Goal: Information Seeking & Learning: Learn about a topic

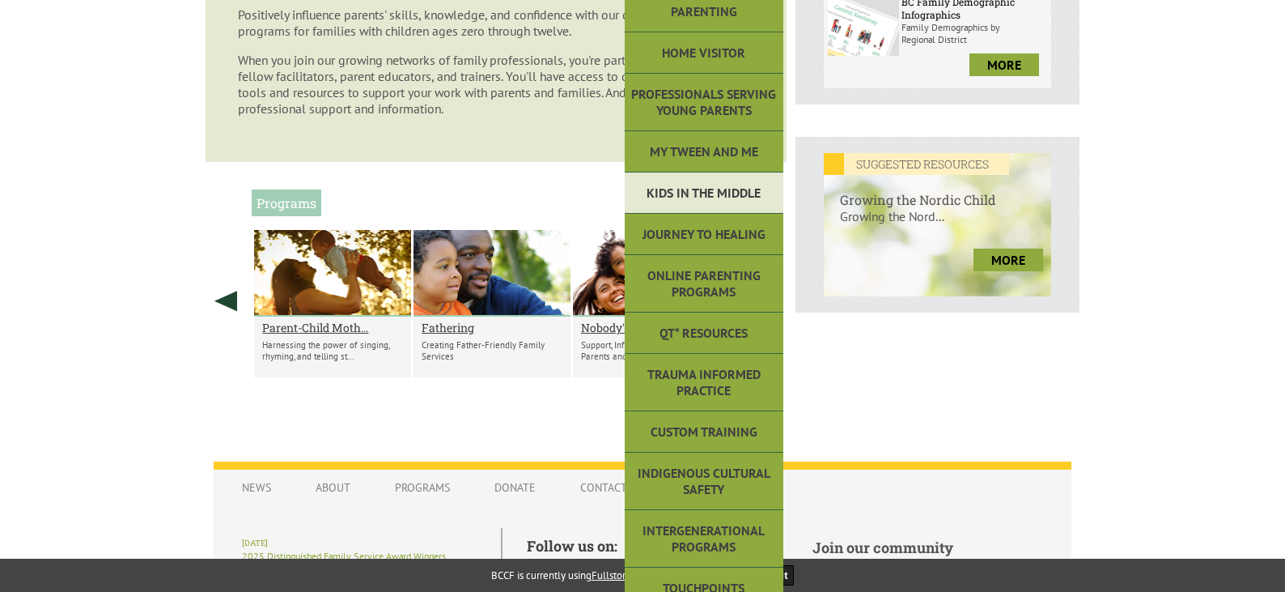
scroll to position [566, 0]
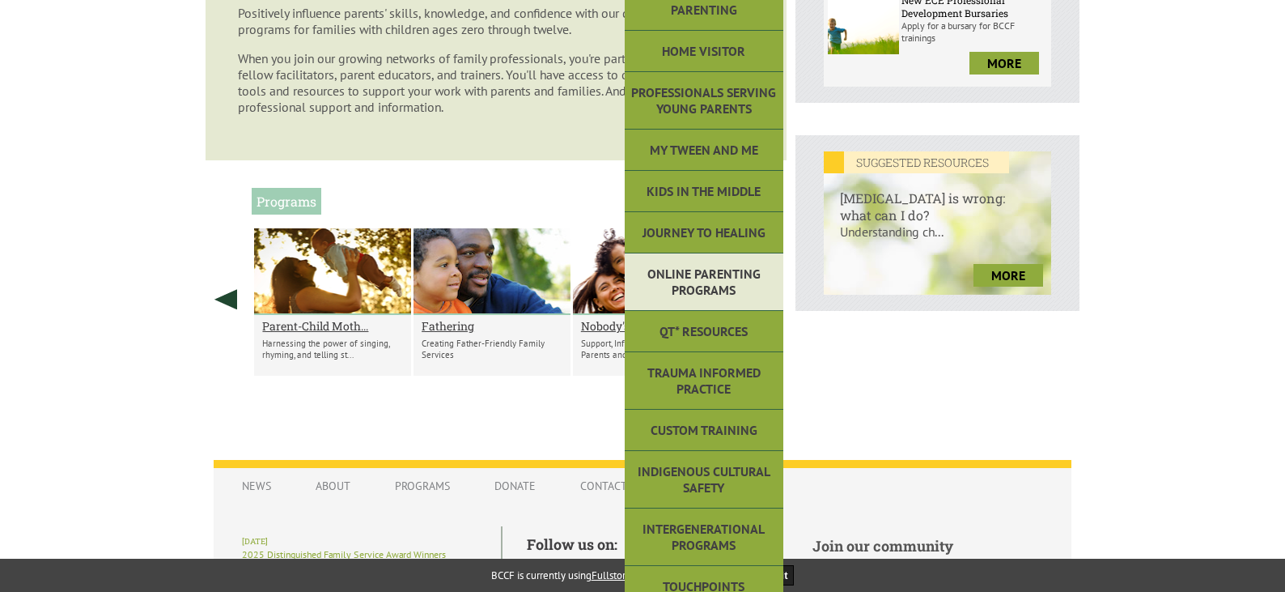
click at [711, 275] on link "Online Parenting Programs" at bounding box center [704, 281] width 159 height 57
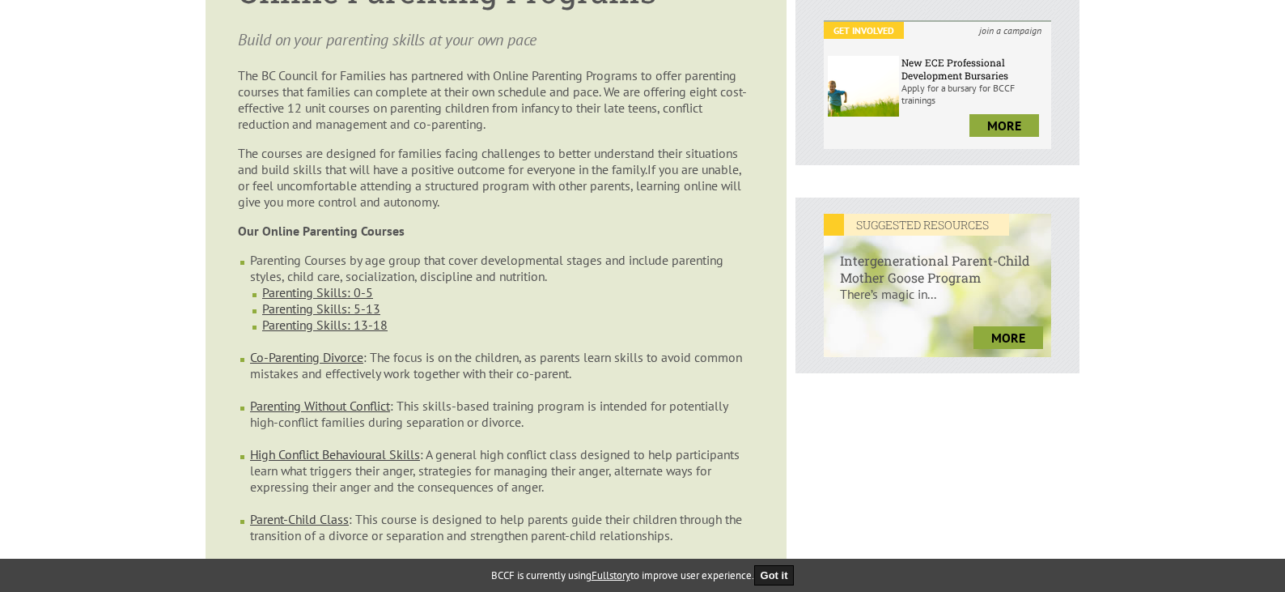
scroll to position [566, 0]
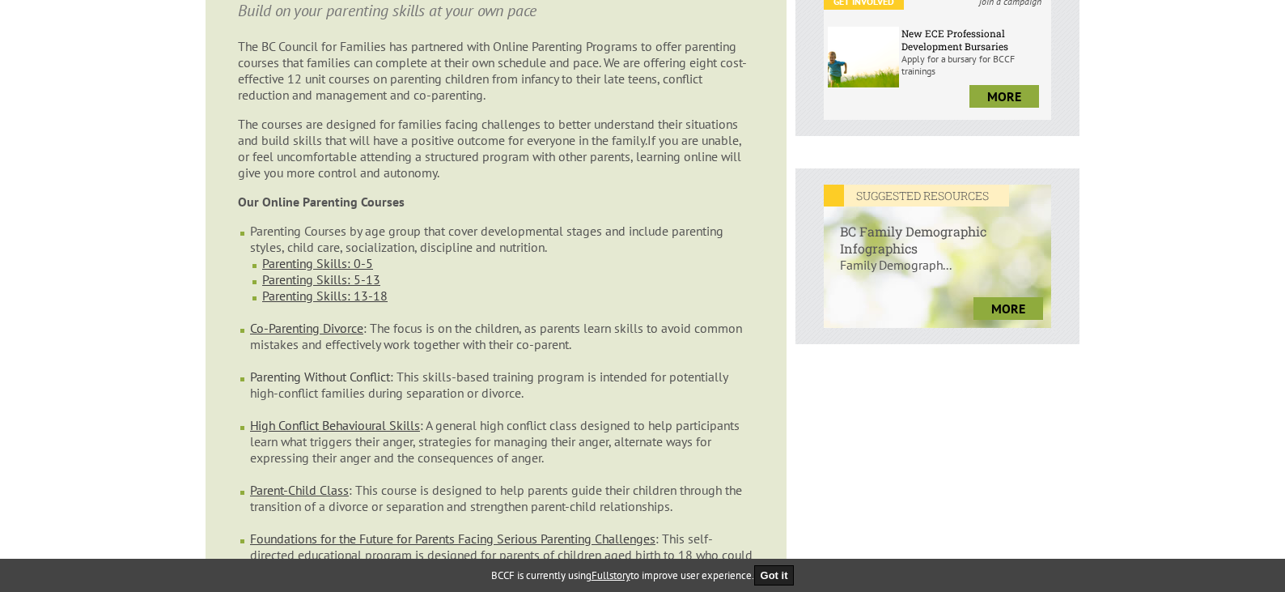
click at [307, 368] on link "Parenting Without Conflict" at bounding box center [320, 376] width 140 height 16
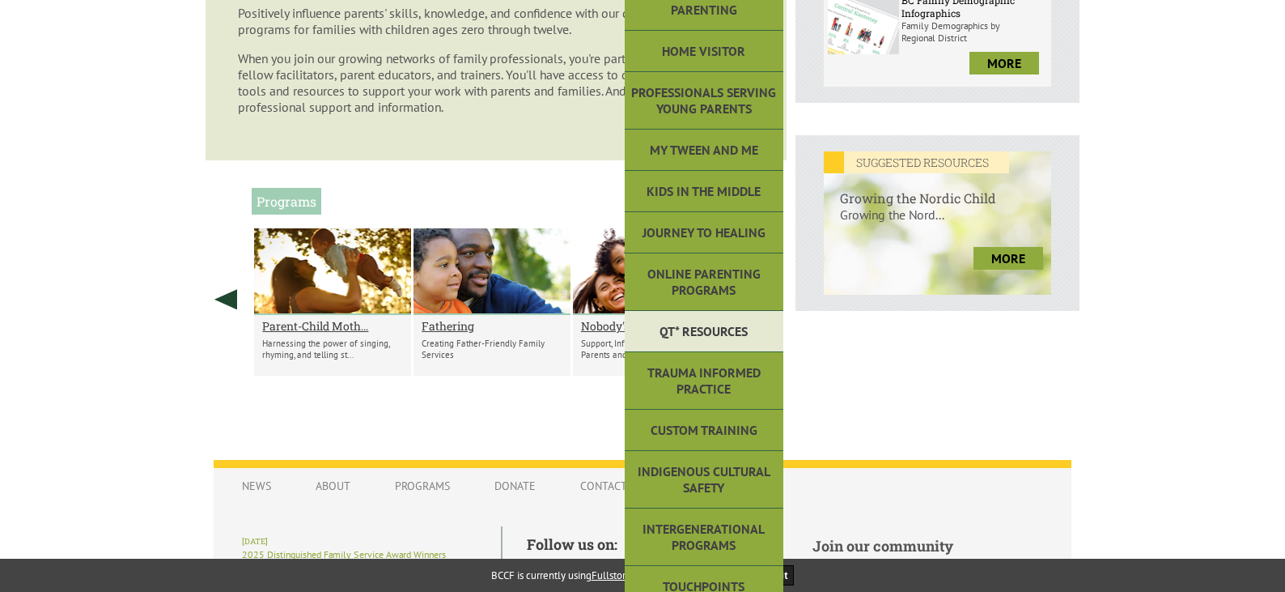
scroll to position [647, 0]
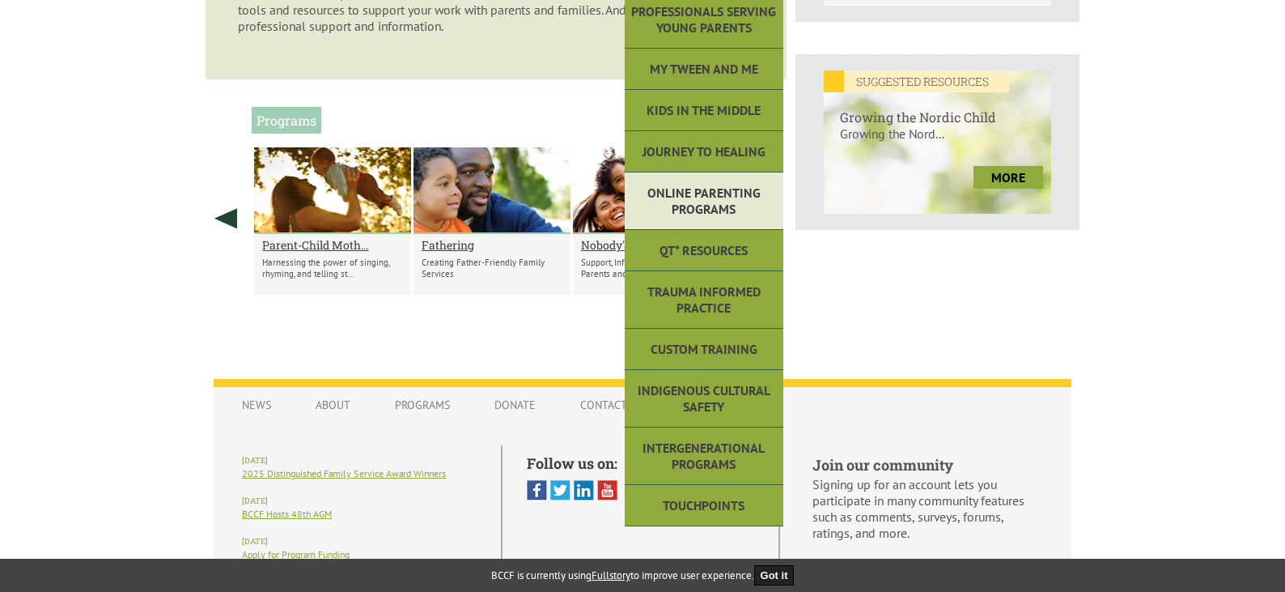
click at [689, 202] on link "Online Parenting Programs" at bounding box center [704, 200] width 159 height 57
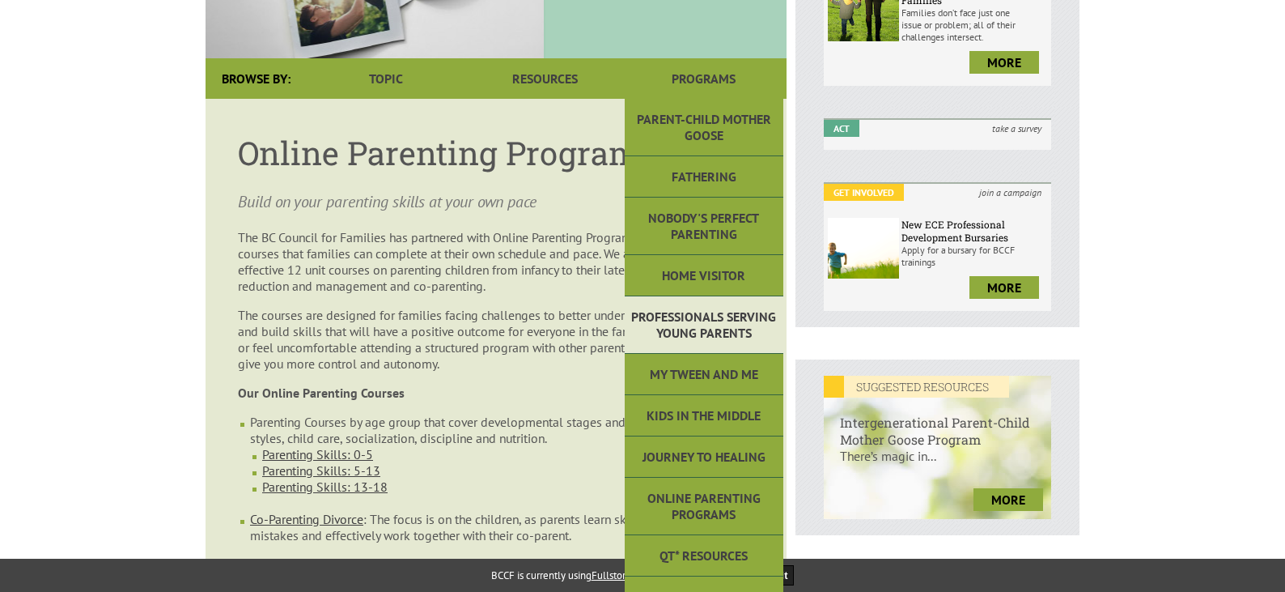
scroll to position [405, 0]
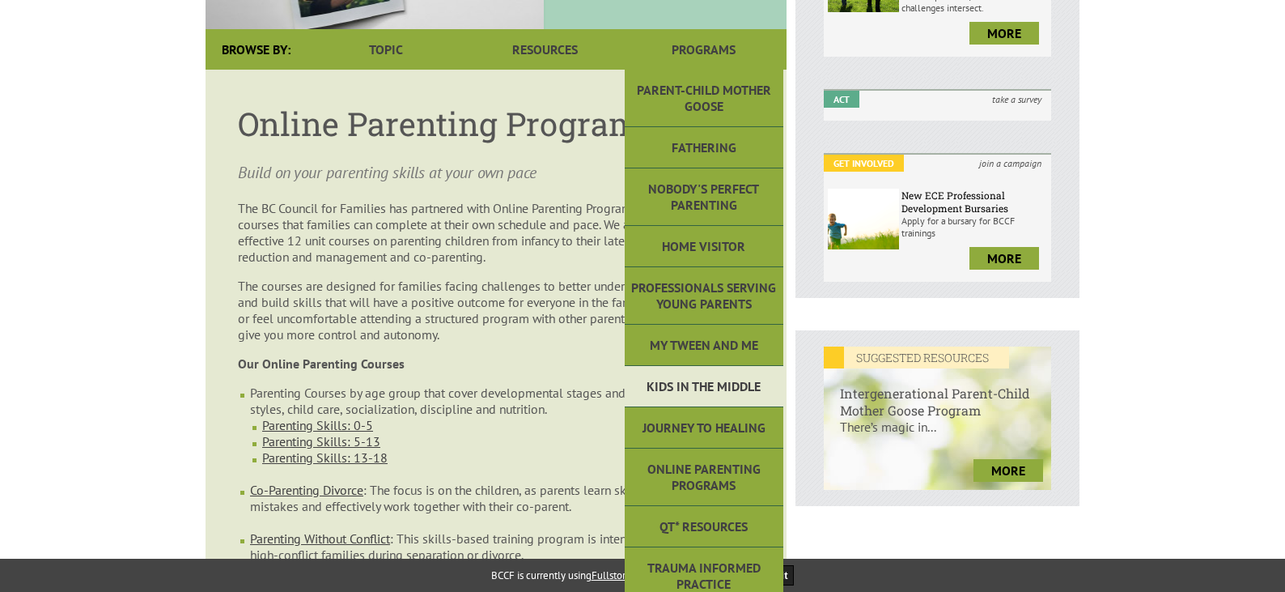
click at [704, 366] on link "Kids in the Middle" at bounding box center [704, 386] width 159 height 41
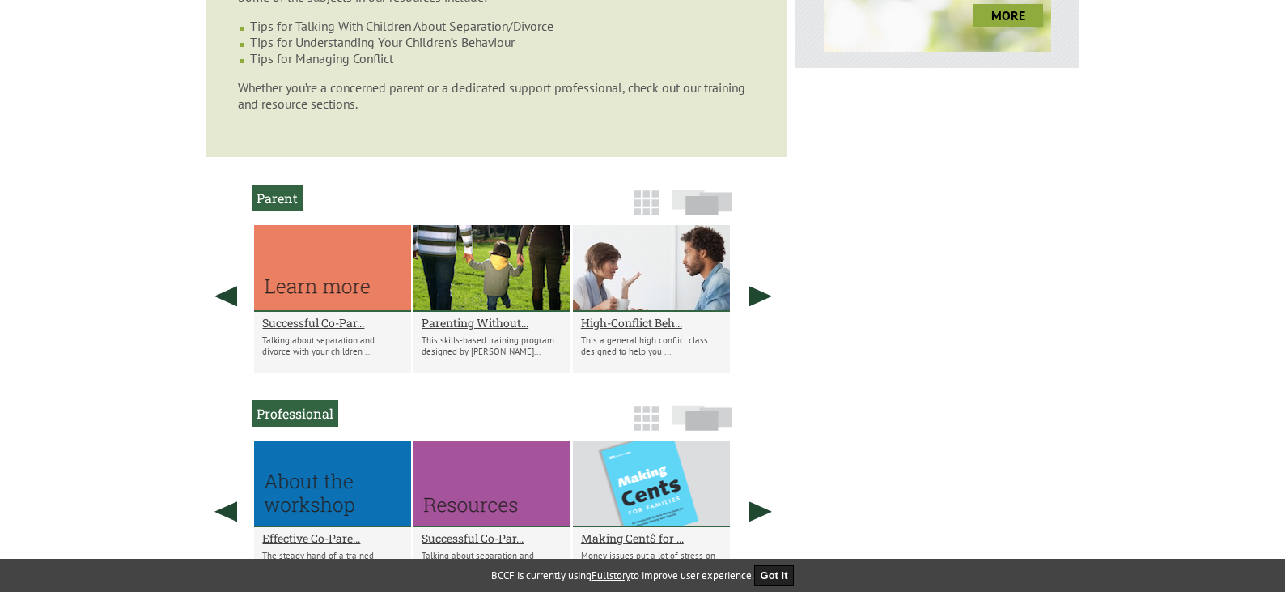
scroll to position [890, 0]
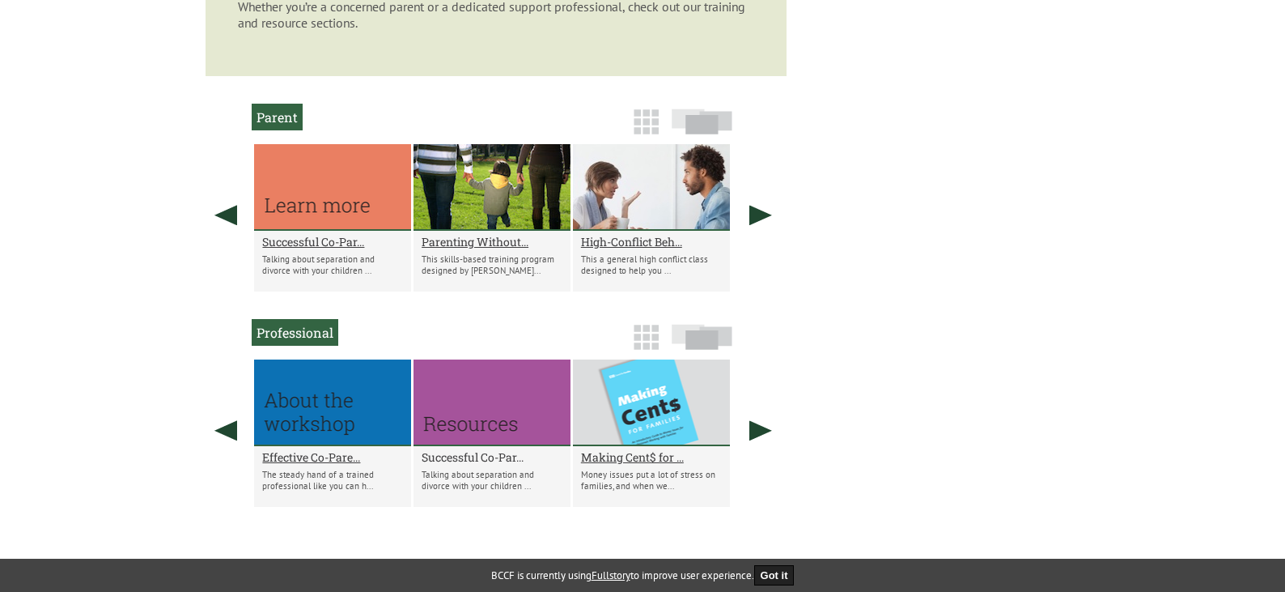
click at [467, 456] on h2 "Successful Co-Par..." at bounding box center [492, 456] width 141 height 15
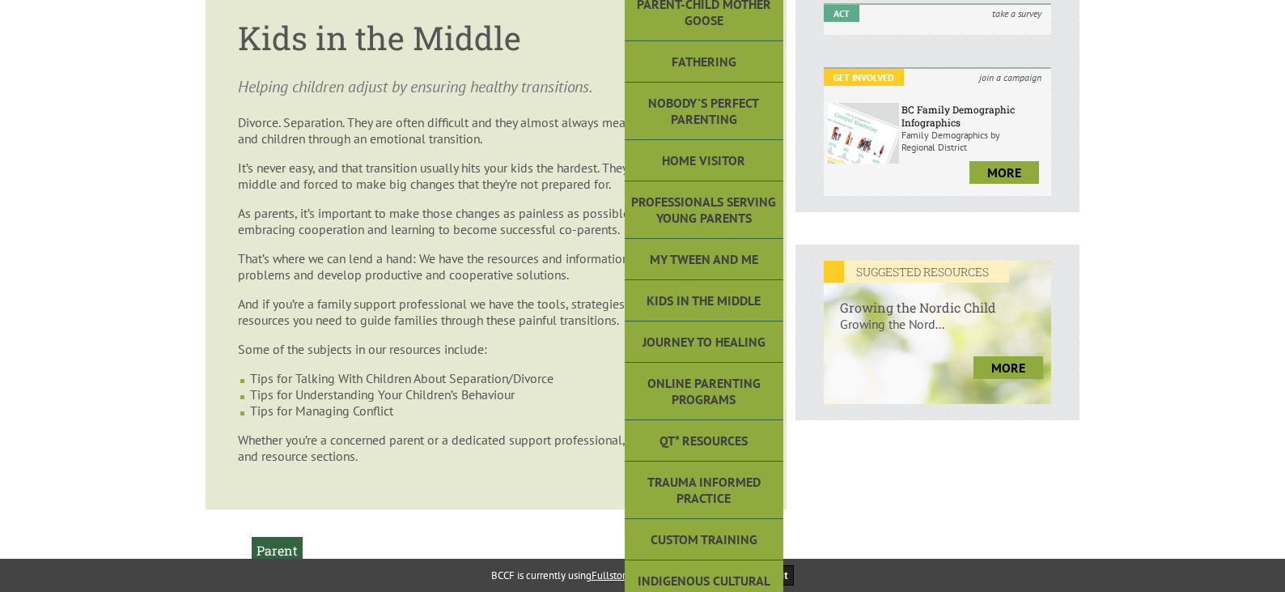
scroll to position [486, 0]
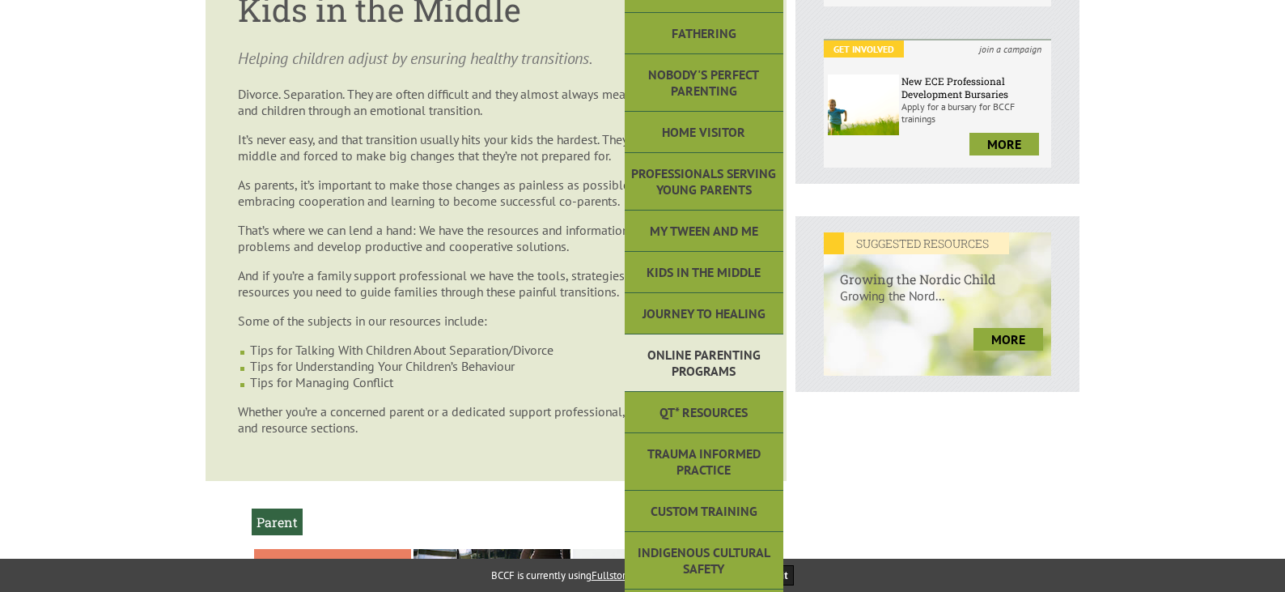
click at [693, 354] on link "Online Parenting Programs" at bounding box center [704, 362] width 159 height 57
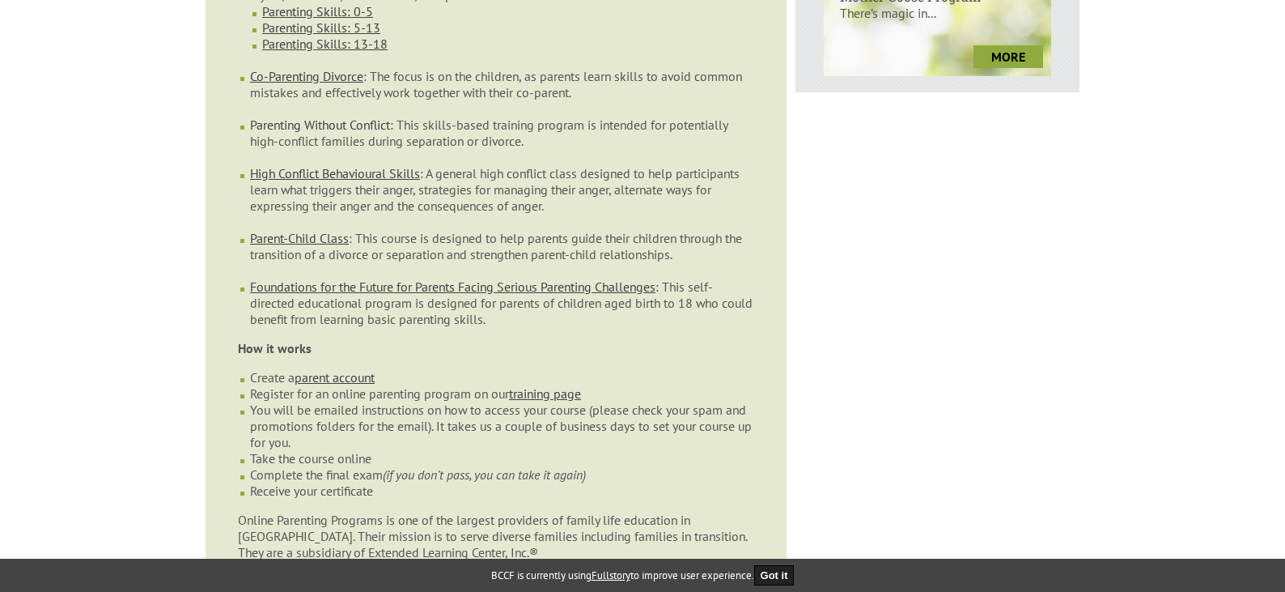
scroll to position [809, 0]
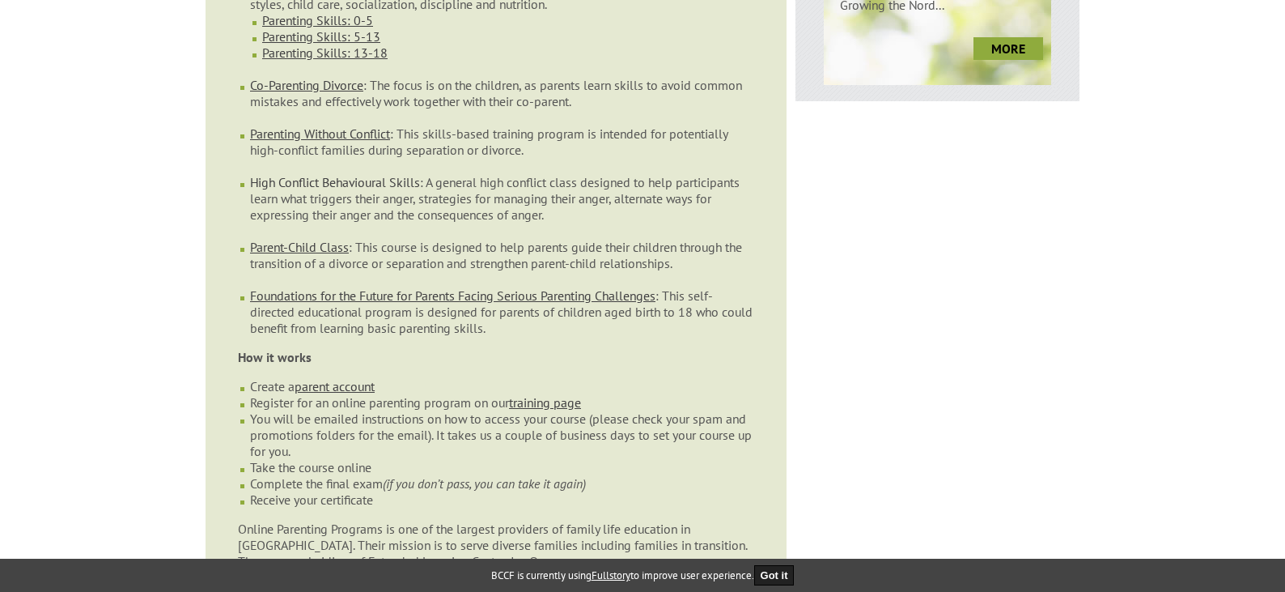
click at [322, 174] on link "High Conflict Behavioural Skills" at bounding box center [335, 182] width 170 height 16
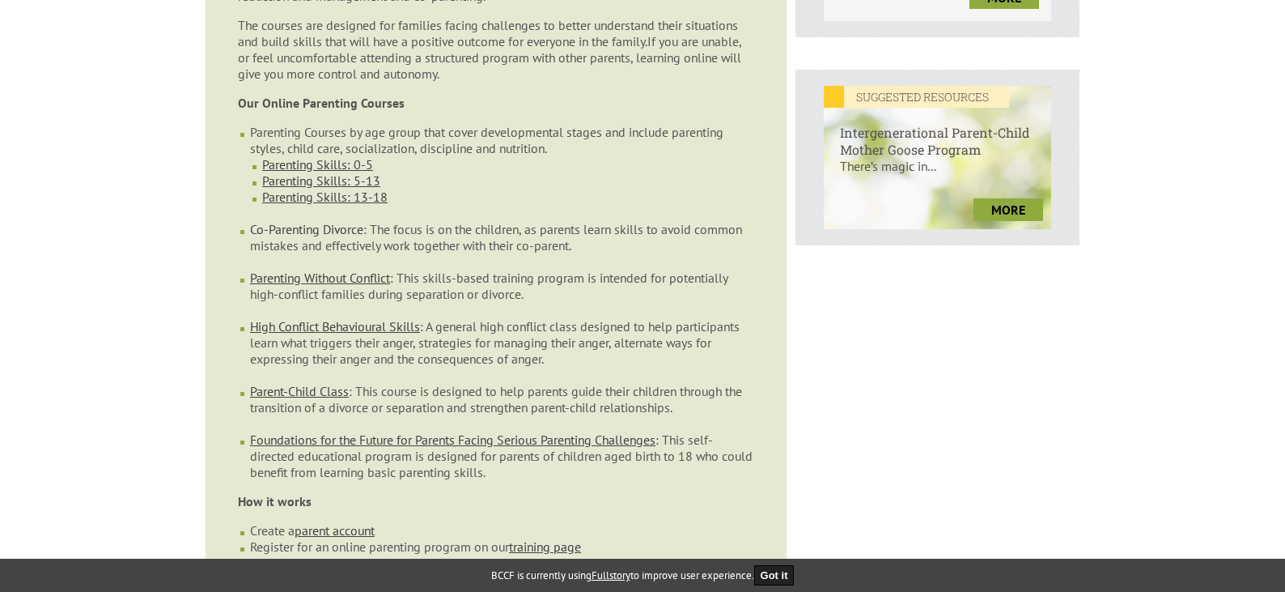
scroll to position [647, 0]
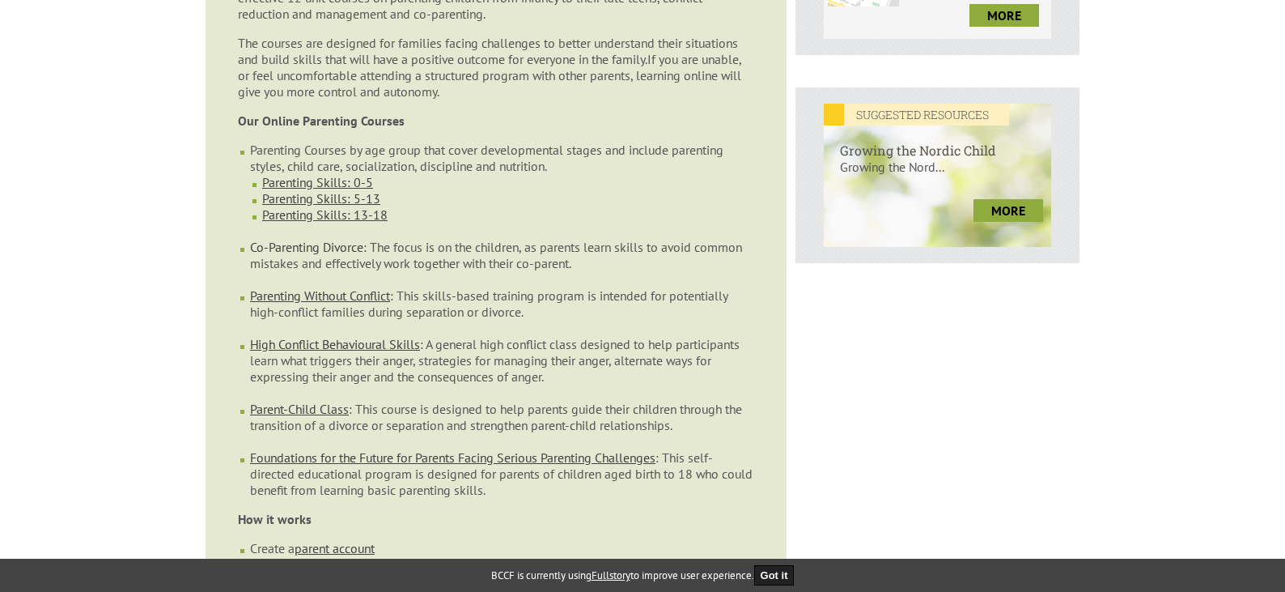
click at [271, 239] on link "Co-Parenting Divorce" at bounding box center [306, 247] width 113 height 16
